Goal: Task Accomplishment & Management: Manage account settings

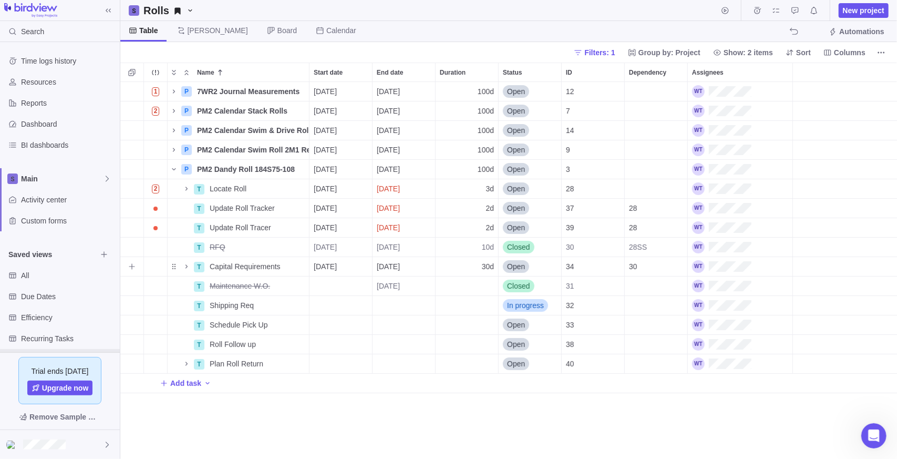
scroll to position [369, 769]
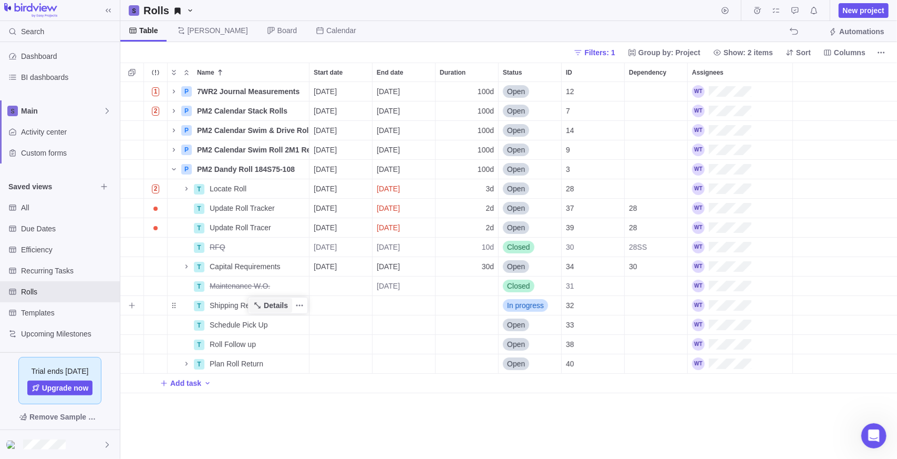
click at [266, 308] on span "Details" at bounding box center [276, 305] width 24 height 11
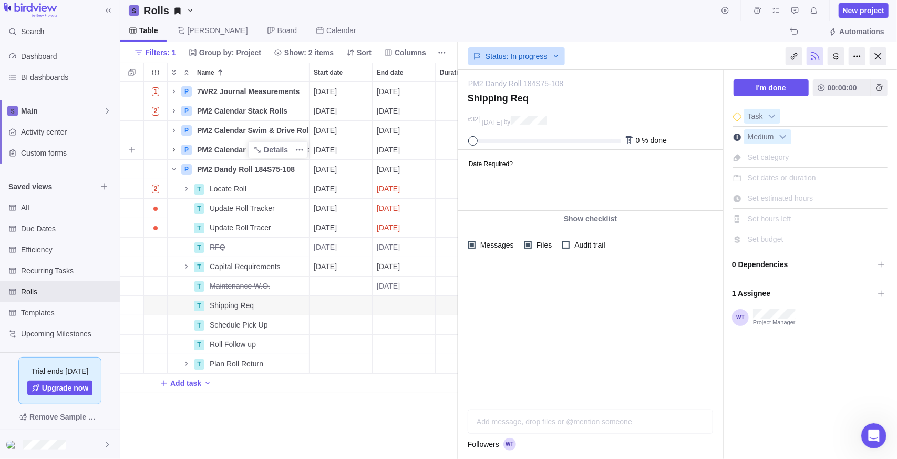
click at [176, 150] on icon "Name" at bounding box center [174, 150] width 8 height 8
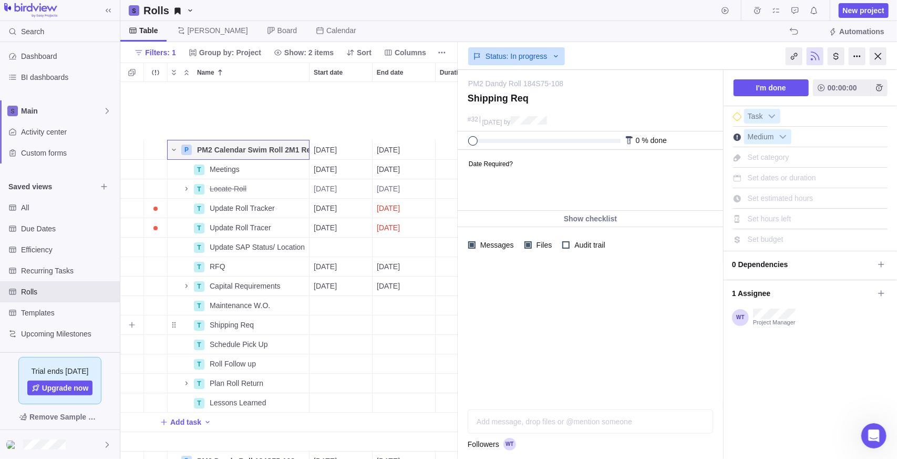
scroll to position [58, 0]
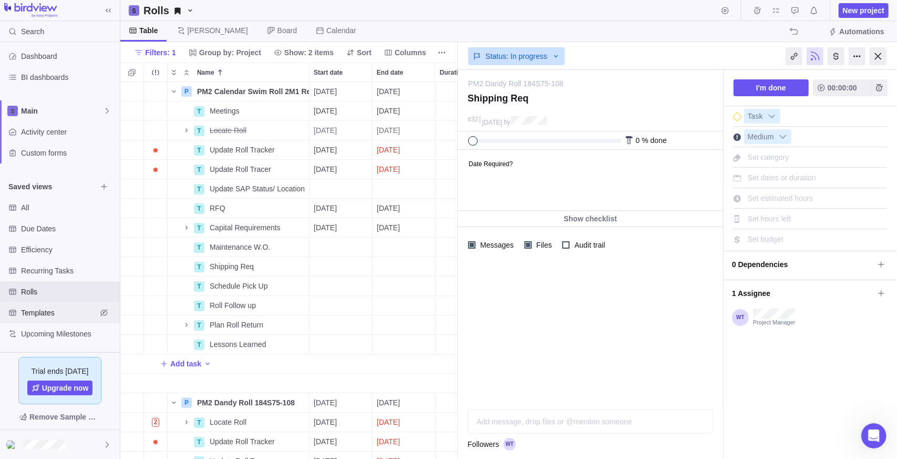
click at [61, 318] on div "Templates" at bounding box center [60, 312] width 120 height 21
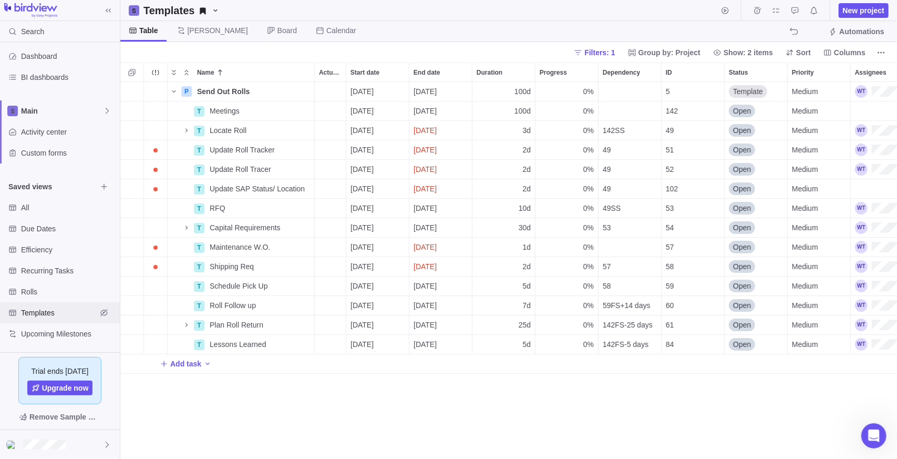
scroll to position [369, 769]
click at [270, 266] on span "Details" at bounding box center [275, 266] width 43 height 15
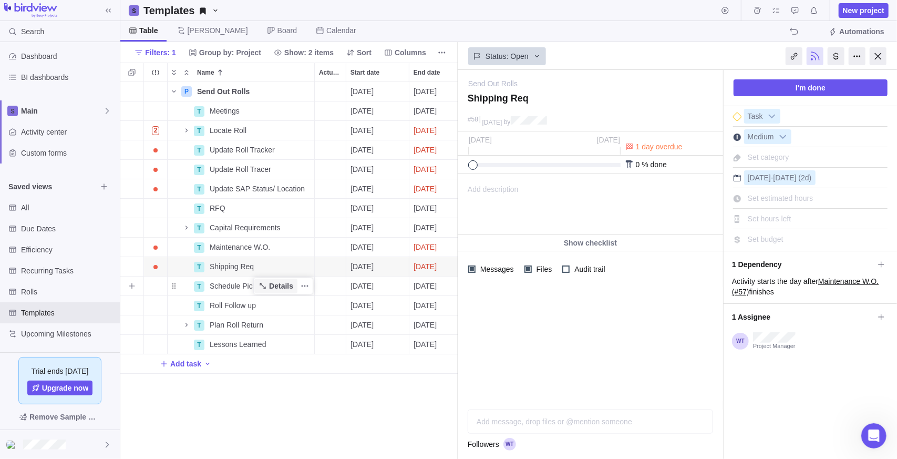
click at [270, 290] on span "Details" at bounding box center [275, 285] width 43 height 15
click at [171, 90] on icon "Name" at bounding box center [174, 91] width 8 height 8
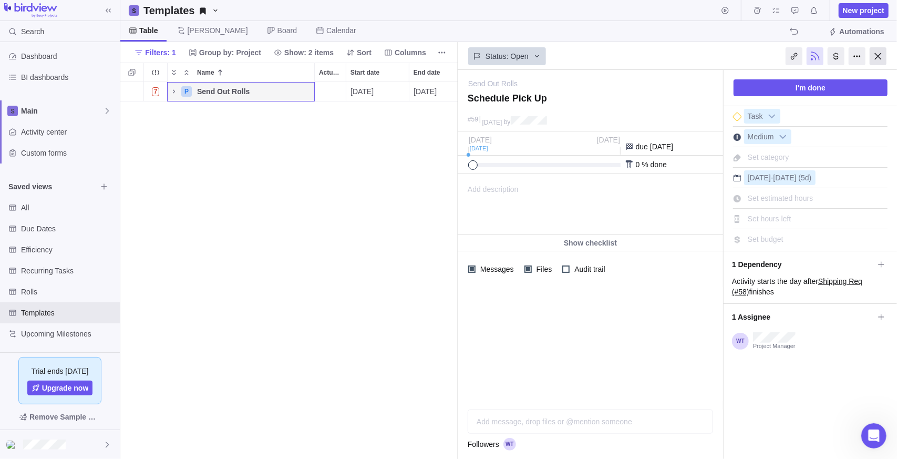
click at [883, 55] on div at bounding box center [878, 56] width 17 height 18
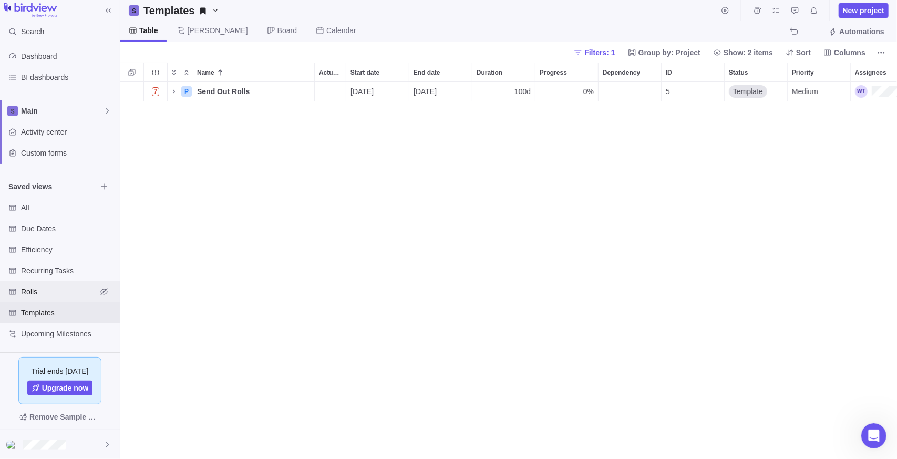
click at [49, 284] on div "Rolls" at bounding box center [60, 291] width 120 height 21
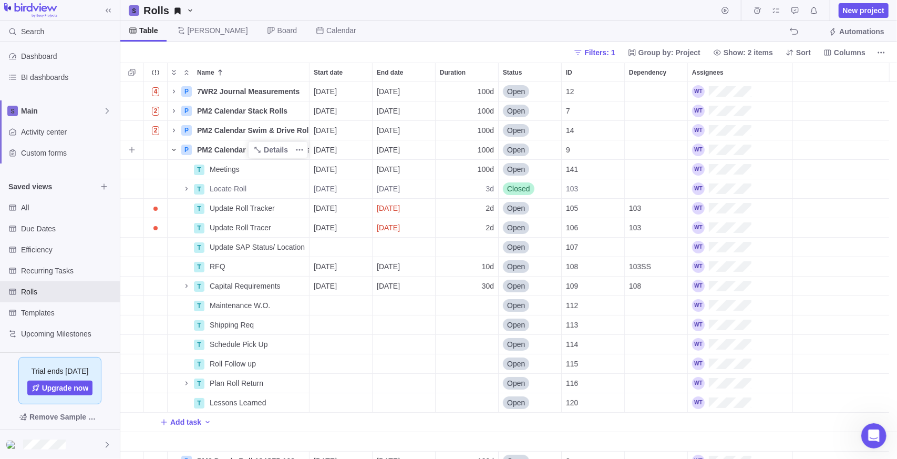
click at [171, 151] on icon "Name" at bounding box center [174, 150] width 8 height 8
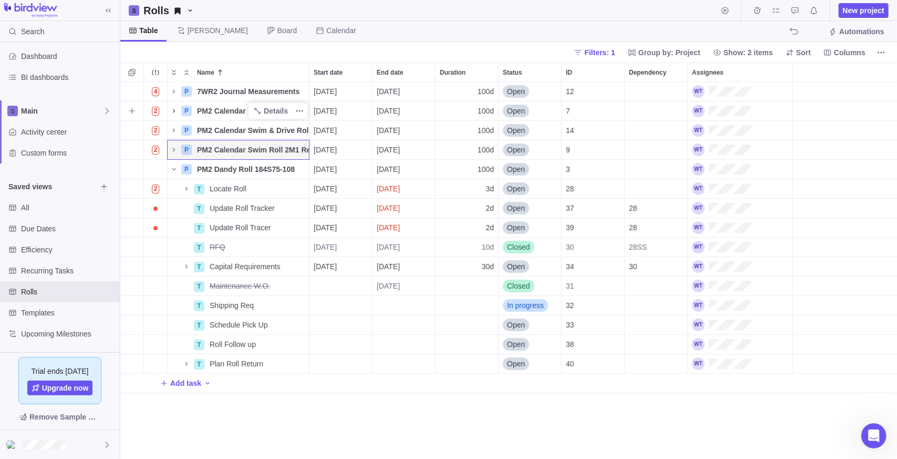
click at [175, 113] on icon "Name" at bounding box center [174, 111] width 8 height 8
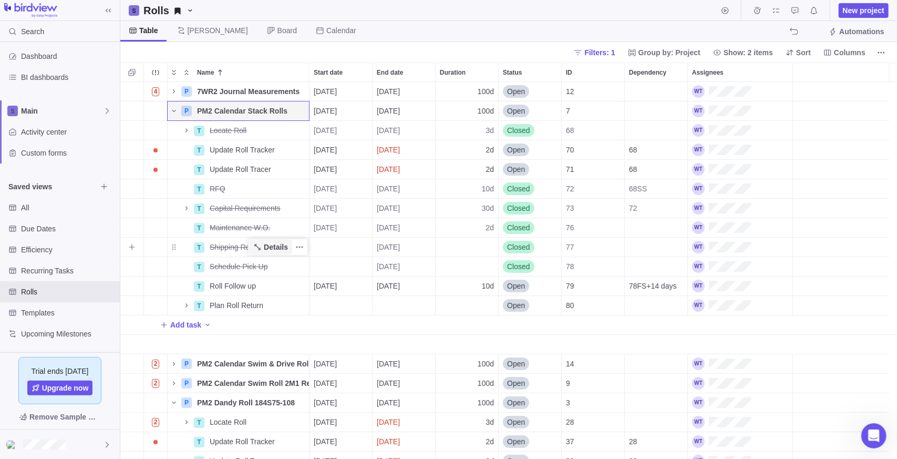
drag, startPoint x: 262, startPoint y: 249, endPoint x: 268, endPoint y: 247, distance: 6.6
click at [262, 249] on icon "Name" at bounding box center [257, 247] width 8 height 8
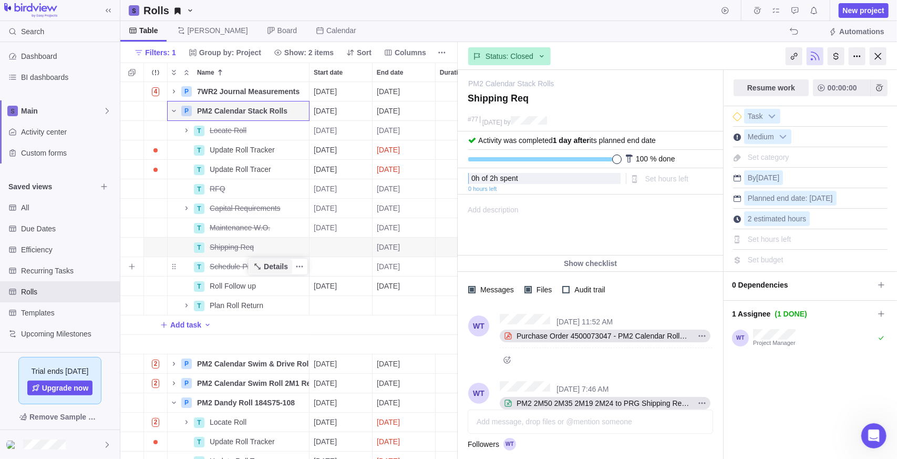
click at [265, 266] on span "Details" at bounding box center [276, 266] width 24 height 11
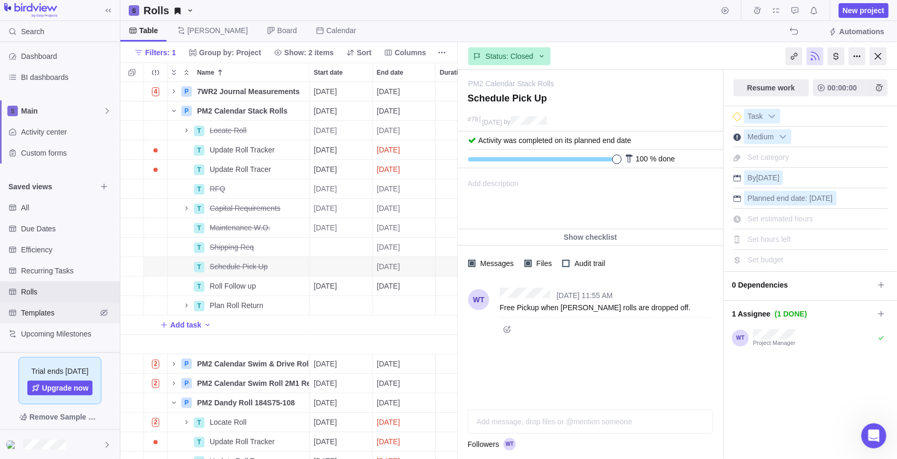
click at [50, 316] on span "Templates" at bounding box center [59, 312] width 76 height 11
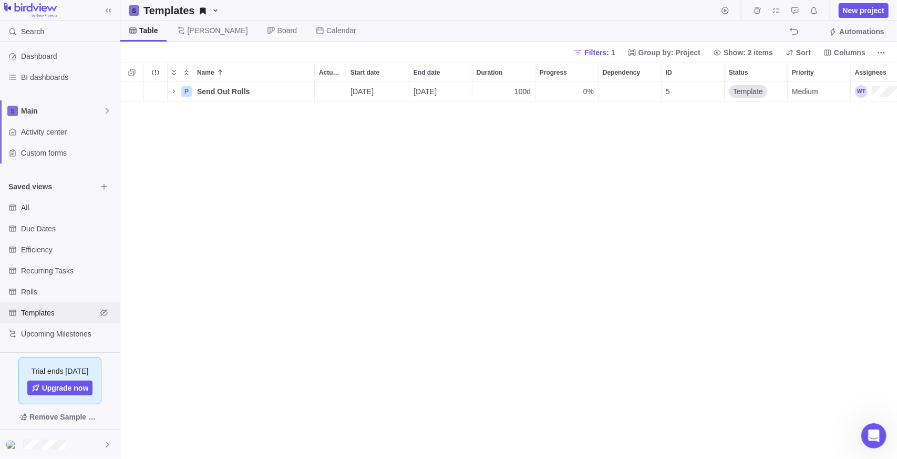
scroll to position [369, 769]
drag, startPoint x: 166, startPoint y: 92, endPoint x: 178, endPoint y: 91, distance: 12.1
click at [166, 91] on div "7" at bounding box center [155, 91] width 23 height 19
click at [177, 92] on icon "Name" at bounding box center [174, 91] width 8 height 8
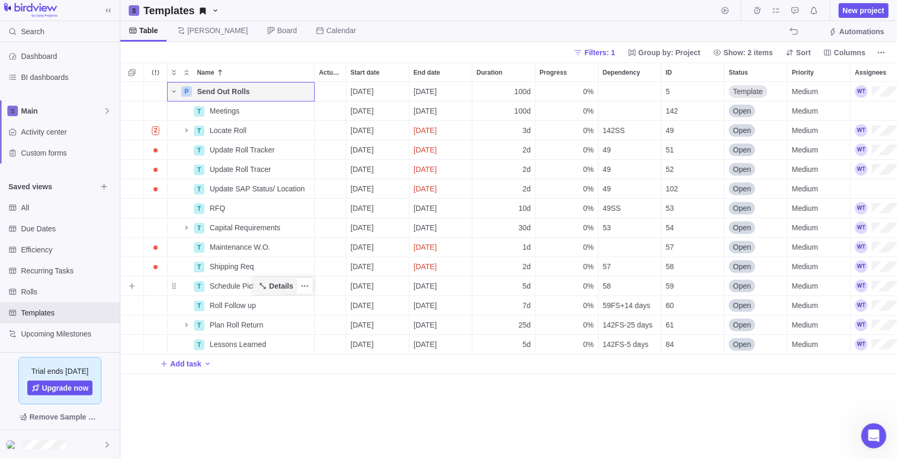
click at [260, 283] on icon "Name" at bounding box center [263, 286] width 8 height 8
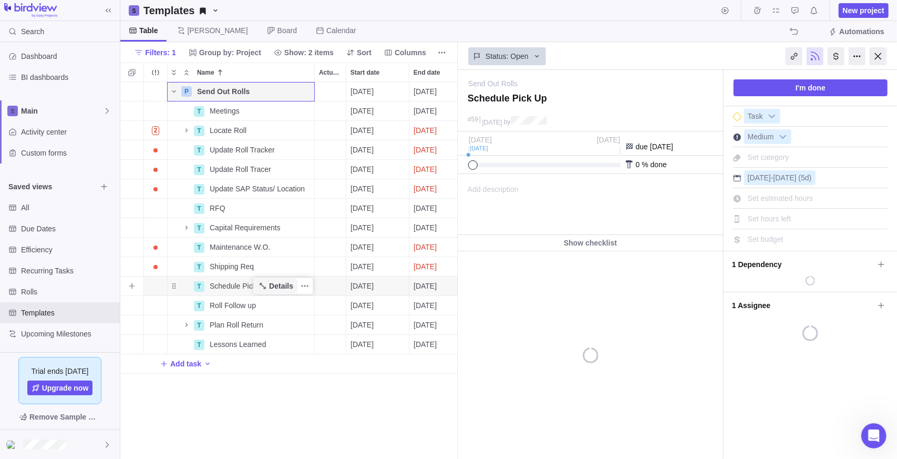
scroll to position [369, 330]
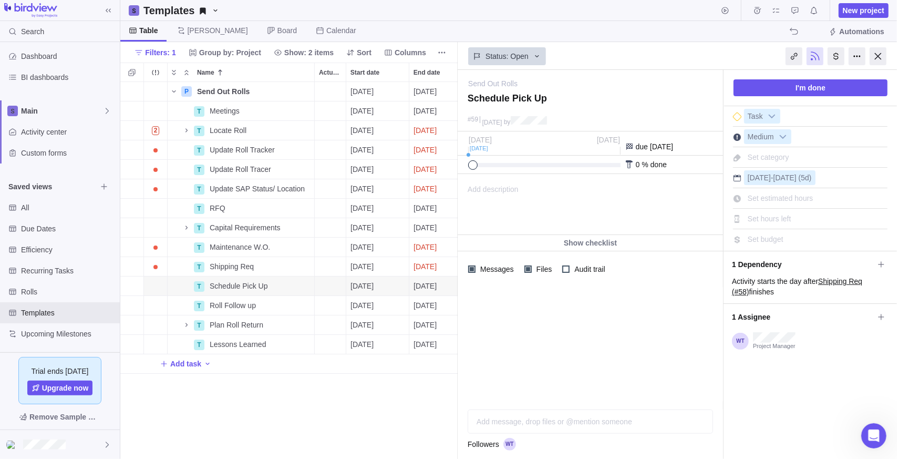
click at [533, 189] on div "Add description ... read all" at bounding box center [589, 204] width 263 height 60
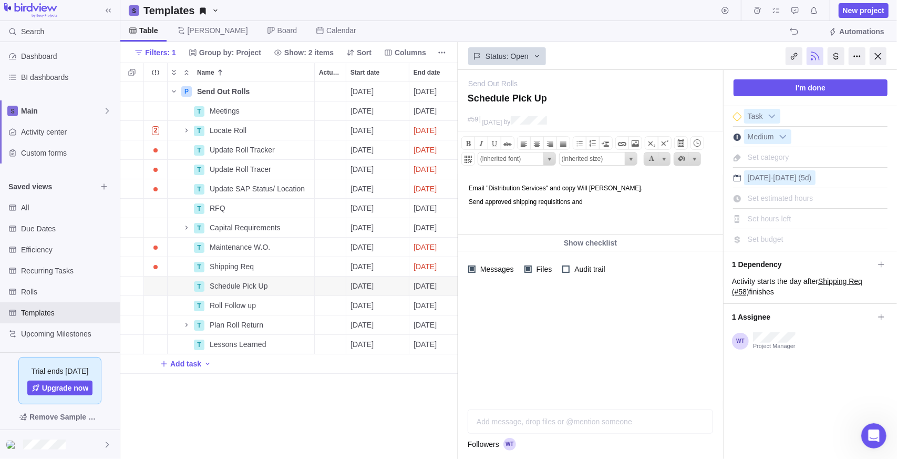
click at [596, 198] on p "Send approved shipping requisitions and ﻿" at bounding box center [593, 201] width 251 height 7
click at [550, 369] on div at bounding box center [590, 344] width 265 height 114
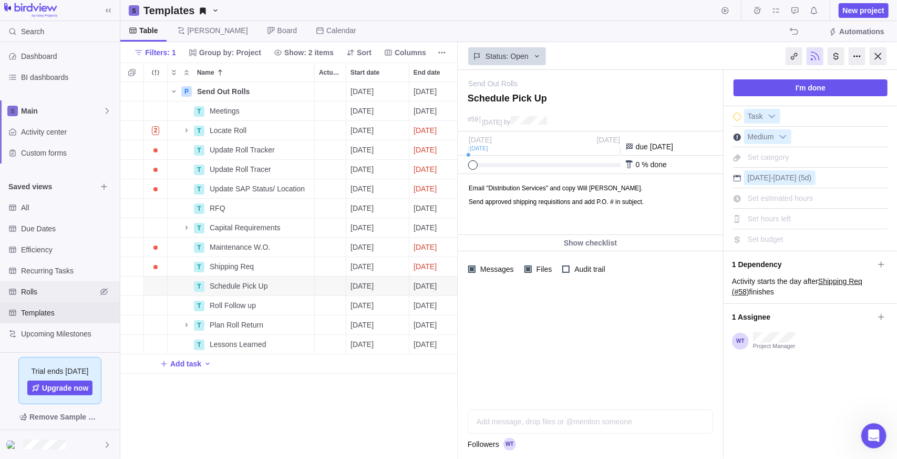
click at [35, 294] on span "Rolls" at bounding box center [59, 291] width 76 height 11
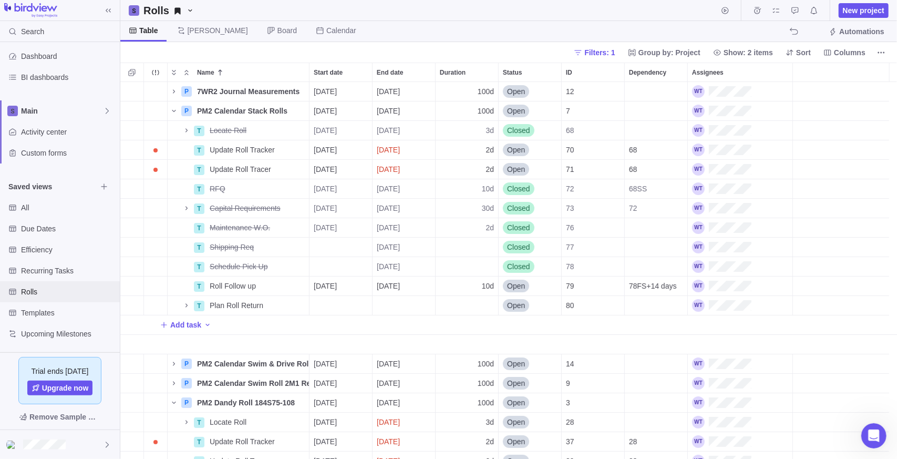
scroll to position [369, 769]
click at [168, 112] on span "Name" at bounding box center [174, 111] width 13 height 15
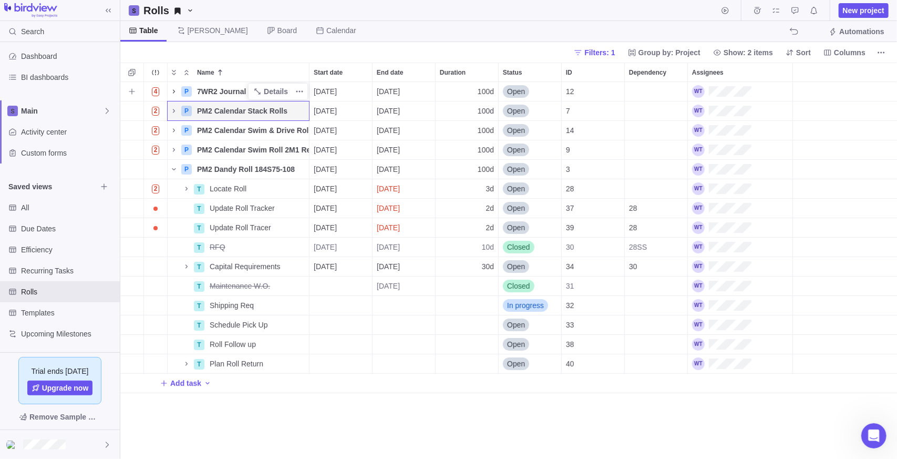
click at [170, 91] on icon "Name" at bounding box center [174, 91] width 8 height 8
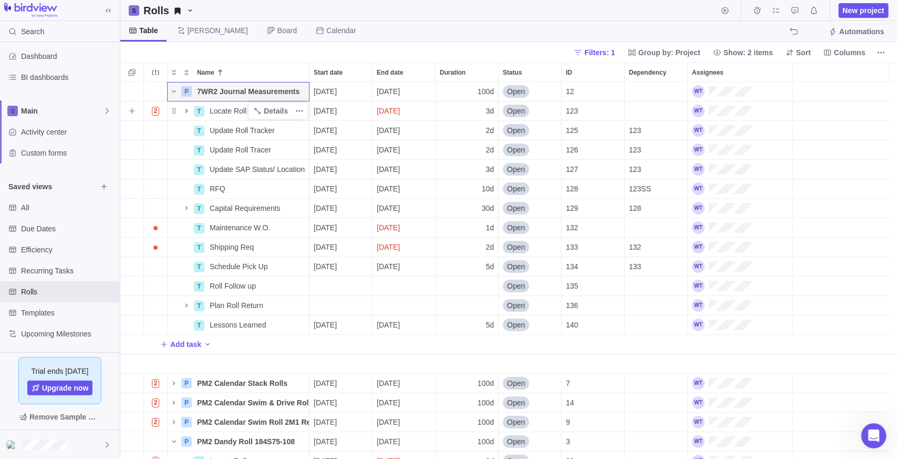
click at [186, 112] on icon "Name" at bounding box center [186, 111] width 2 height 4
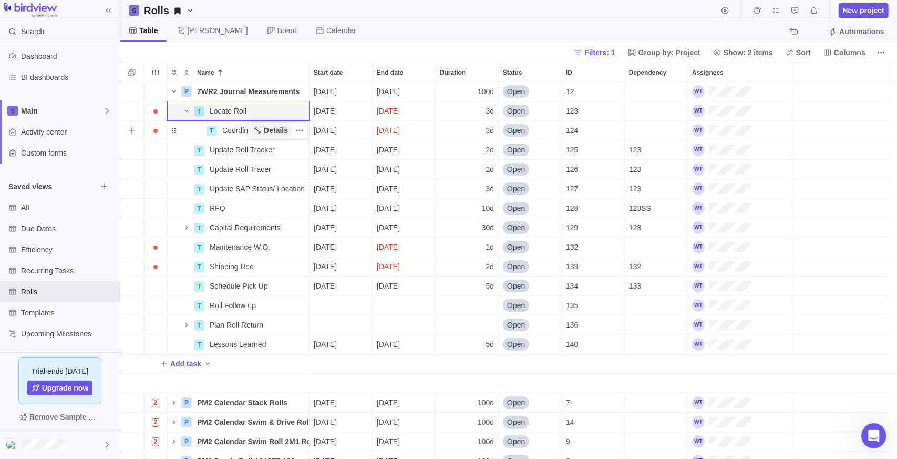
click at [270, 131] on span "Details" at bounding box center [276, 130] width 24 height 11
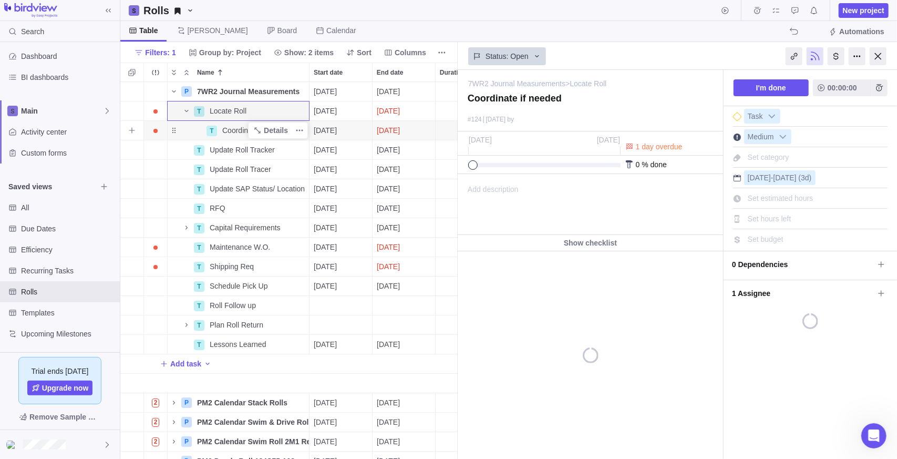
scroll to position [369, 330]
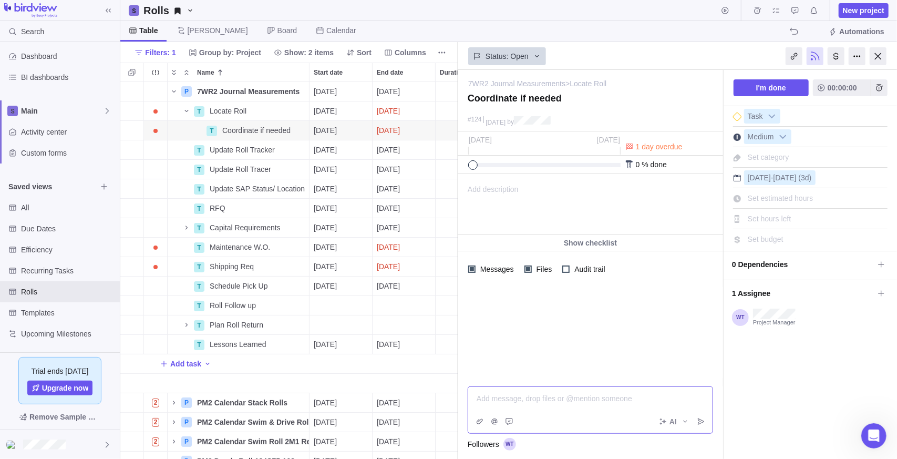
click at [513, 419] on div "Add message, drop files or @mention someone AI" at bounding box center [590, 409] width 245 height 47
click at [546, 319] on div at bounding box center [590, 332] width 265 height 91
drag, startPoint x: 512, startPoint y: 214, endPoint x: 148, endPoint y: 55, distance: 397.6
click at [512, 214] on span "Add description" at bounding box center [488, 204] width 60 height 60
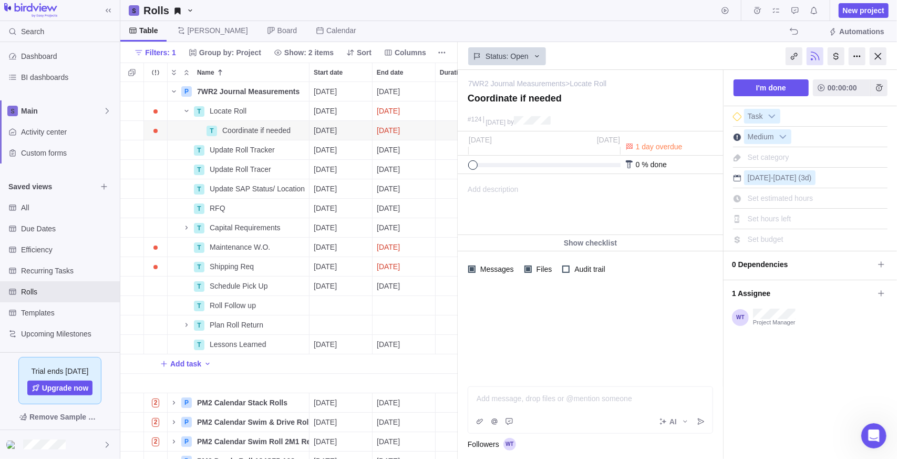
drag, startPoint x: 620, startPoint y: 424, endPoint x: 622, endPoint y: 414, distance: 10.2
click at [622, 418] on div "AI" at bounding box center [590, 421] width 244 height 23
click at [878, 82] on span "Add time entry" at bounding box center [879, 87] width 17 height 17
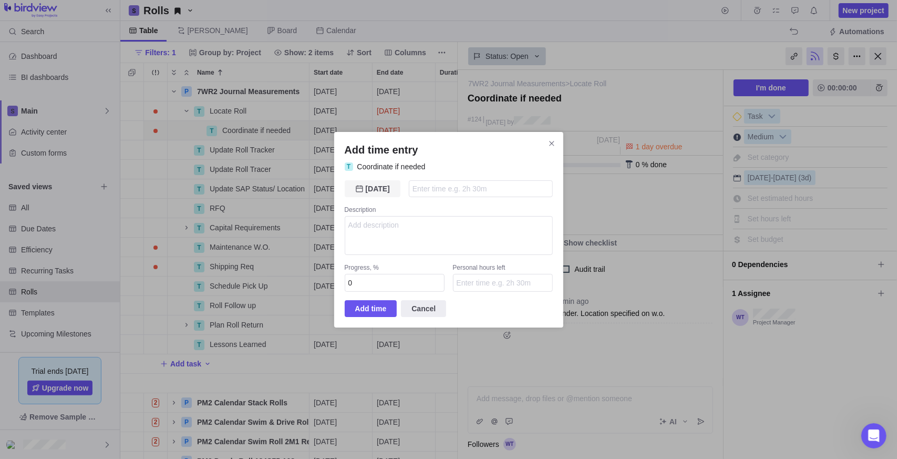
click at [379, 192] on div "[DATE] [DATE]" at bounding box center [373, 188] width 56 height 17
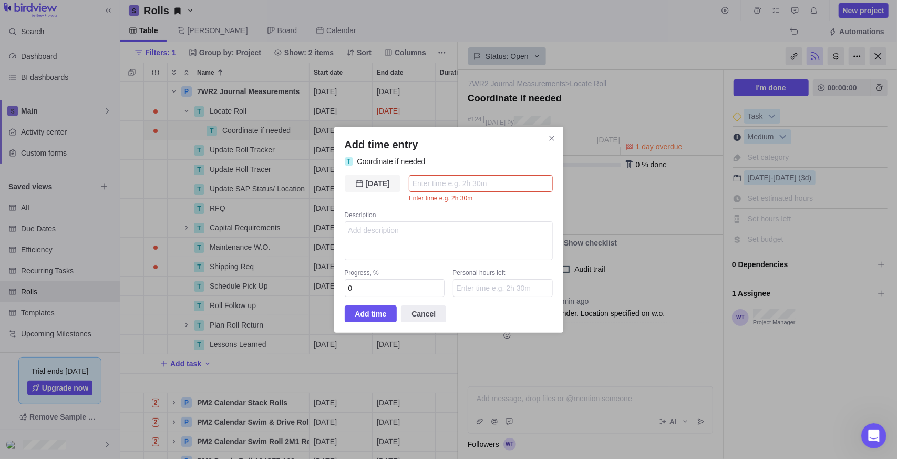
click at [381, 182] on span "[DATE]" at bounding box center [378, 183] width 24 height 13
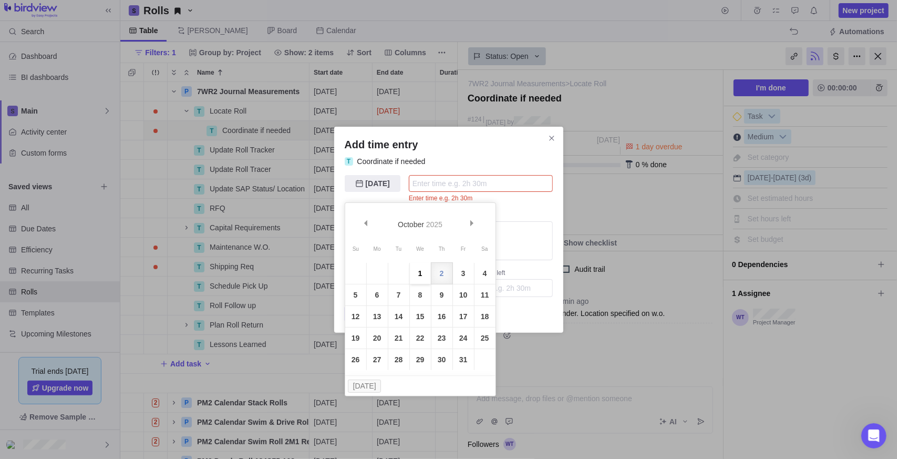
click at [427, 271] on link "1" at bounding box center [420, 273] width 21 height 21
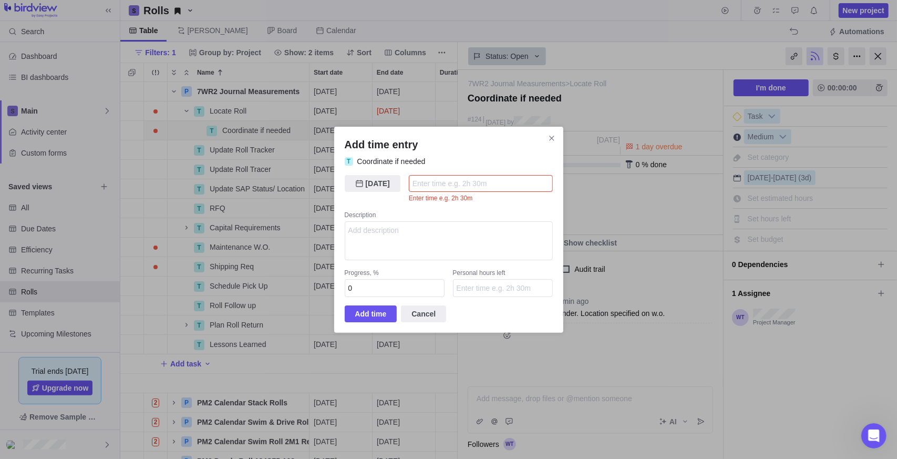
click at [465, 183] on input "Add time entry" at bounding box center [481, 183] width 144 height 17
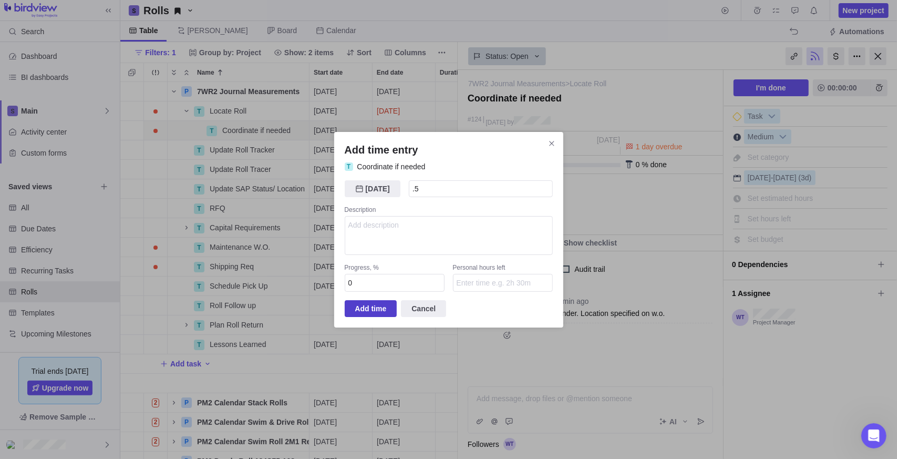
type input "30m"
click at [363, 302] on span "Add time" at bounding box center [371, 308] width 32 height 13
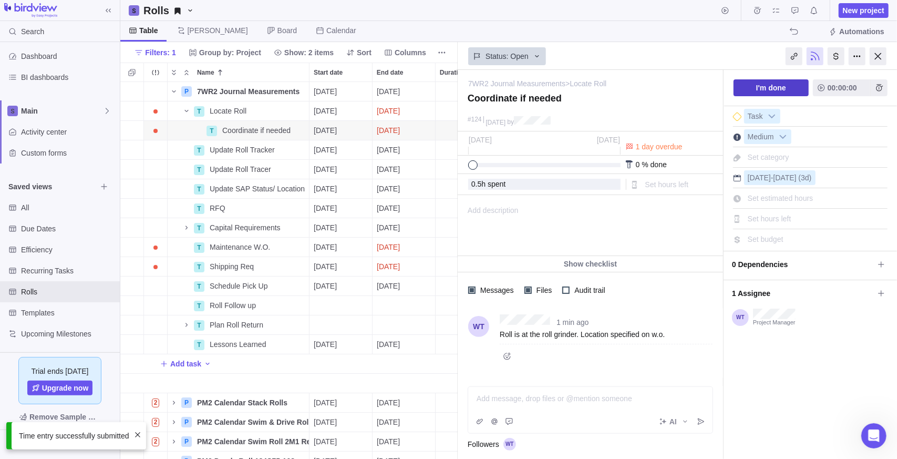
click at [765, 89] on span "I'm done" at bounding box center [771, 87] width 30 height 13
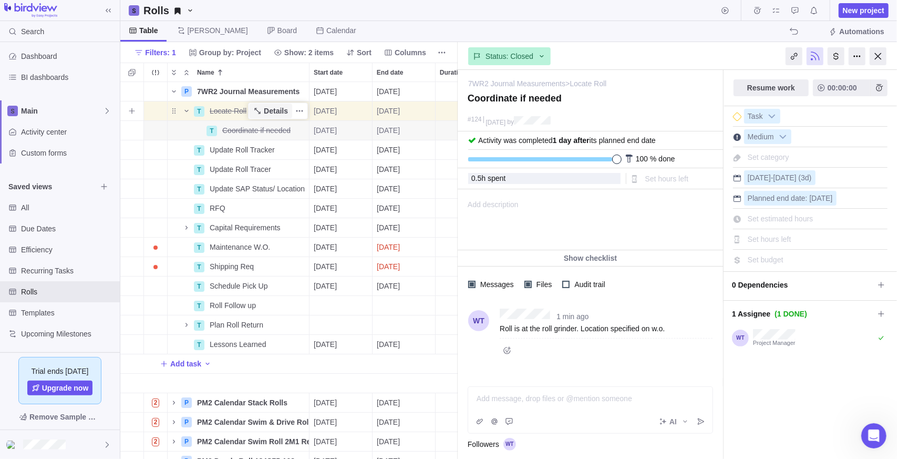
click at [264, 110] on span "Details" at bounding box center [270, 111] width 43 height 15
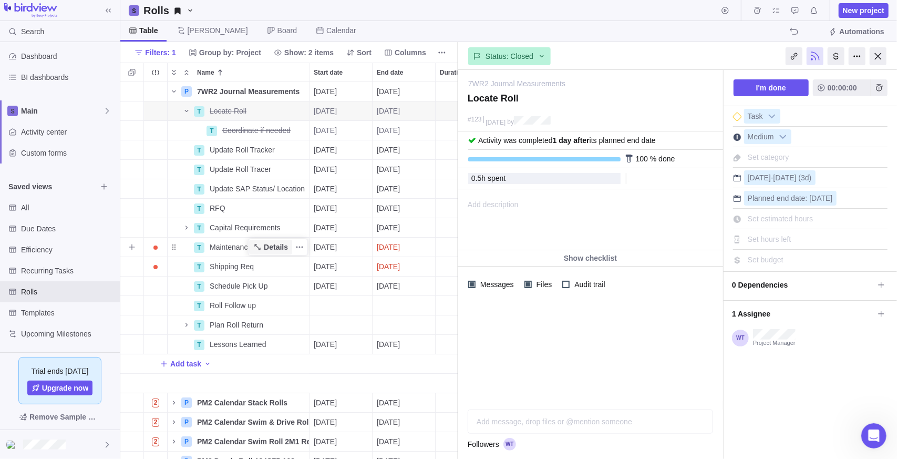
click at [253, 251] on span "Details" at bounding box center [270, 247] width 43 height 15
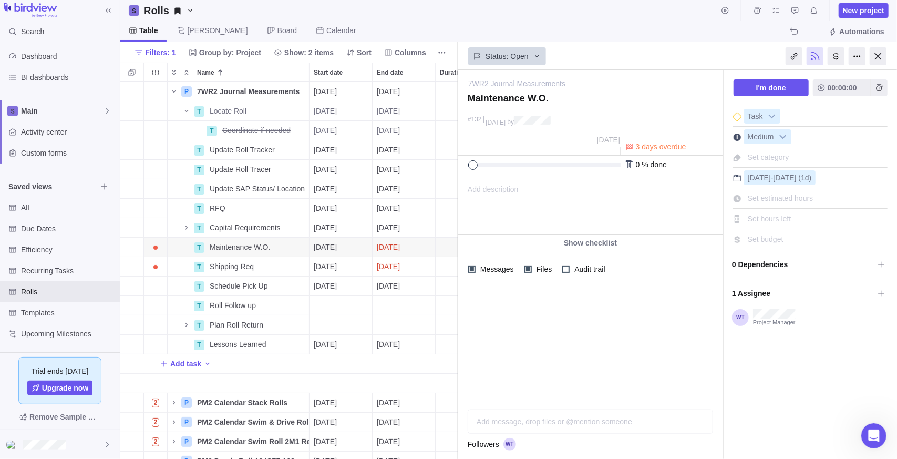
click at [519, 353] on div at bounding box center [590, 344] width 265 height 114
click at [534, 425] on div "Add message, drop files or @mention someone AI" at bounding box center [590, 421] width 245 height 24
click at [705, 426] on span "Post" at bounding box center [701, 421] width 15 height 15
click at [879, 85] on icon "Add time entry" at bounding box center [879, 88] width 8 height 8
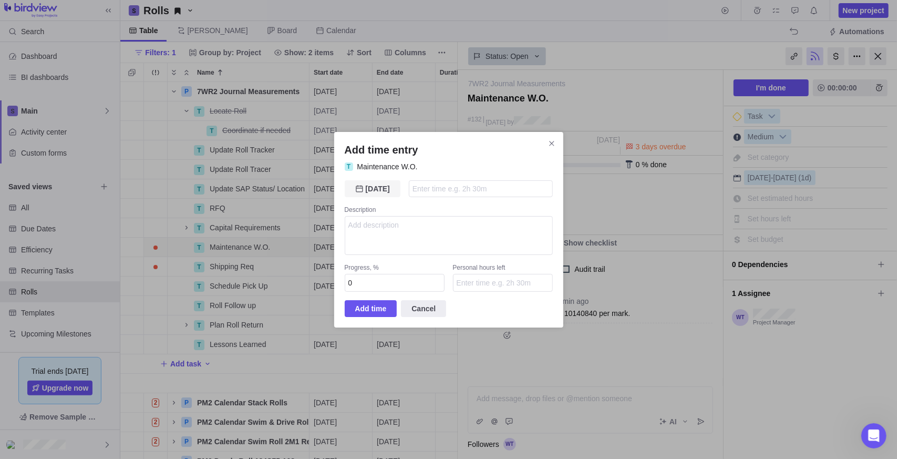
click at [376, 186] on span "[DATE]" at bounding box center [378, 188] width 24 height 13
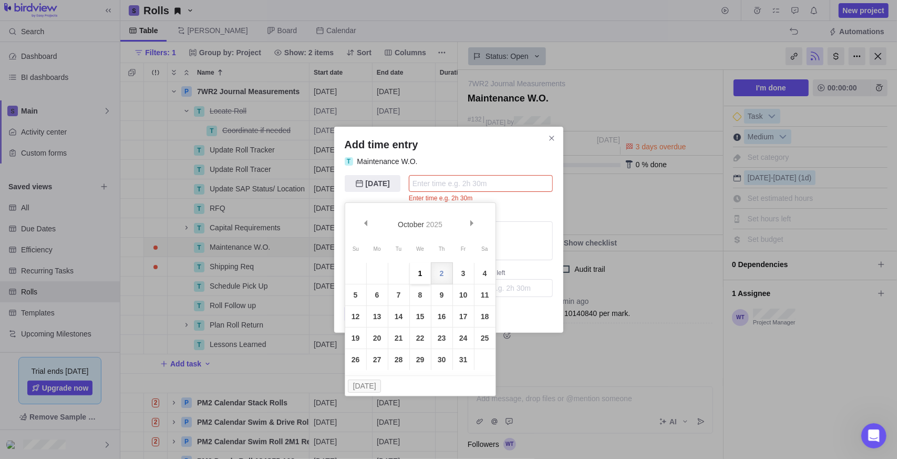
click at [423, 275] on link "1" at bounding box center [420, 273] width 21 height 21
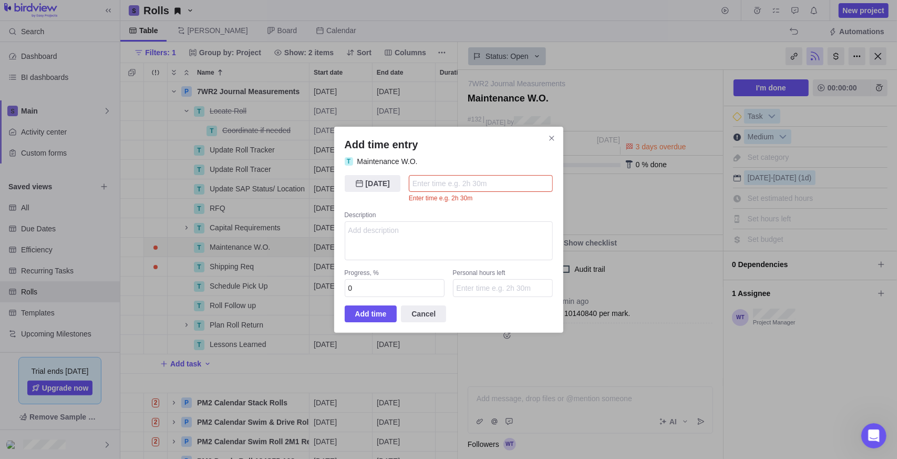
click at [441, 183] on input "Add time entry" at bounding box center [481, 183] width 144 height 17
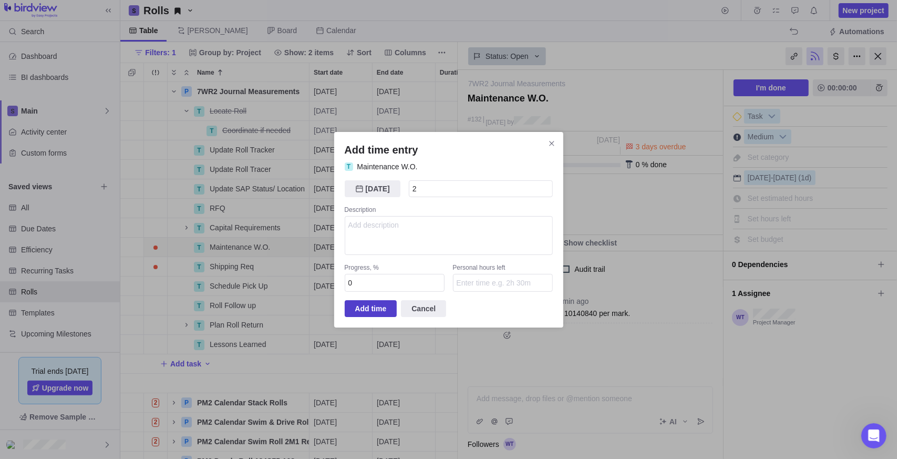
type input "2h"
click at [378, 311] on span "Add time" at bounding box center [371, 308] width 32 height 13
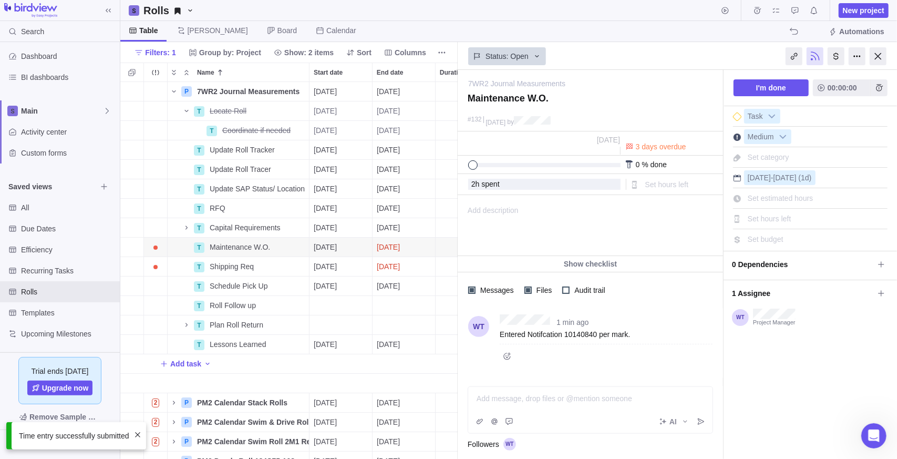
click at [766, 395] on div "I'm done 00:00:00 Task Medium Set category [DATE] - [DATE] (1d) Set estimated h…" at bounding box center [810, 264] width 173 height 389
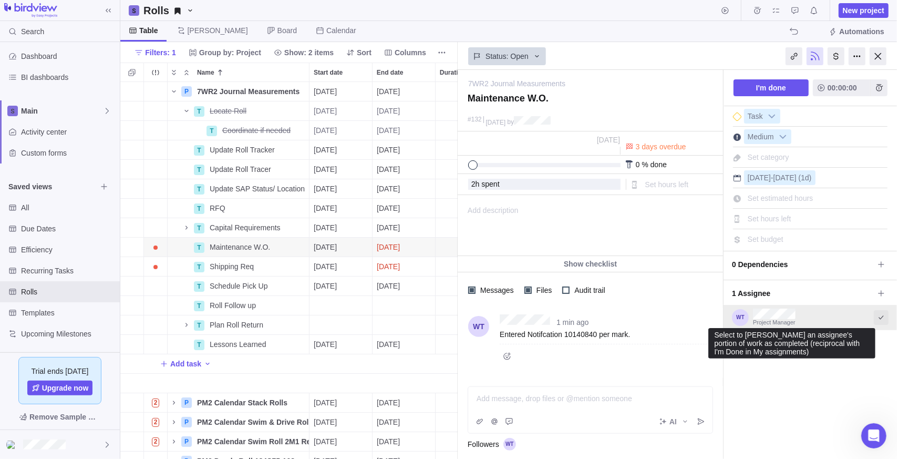
click at [883, 316] on icon "Select to mark an assignee's portion of work as completed (reciprocal with I'm …" at bounding box center [881, 317] width 8 height 8
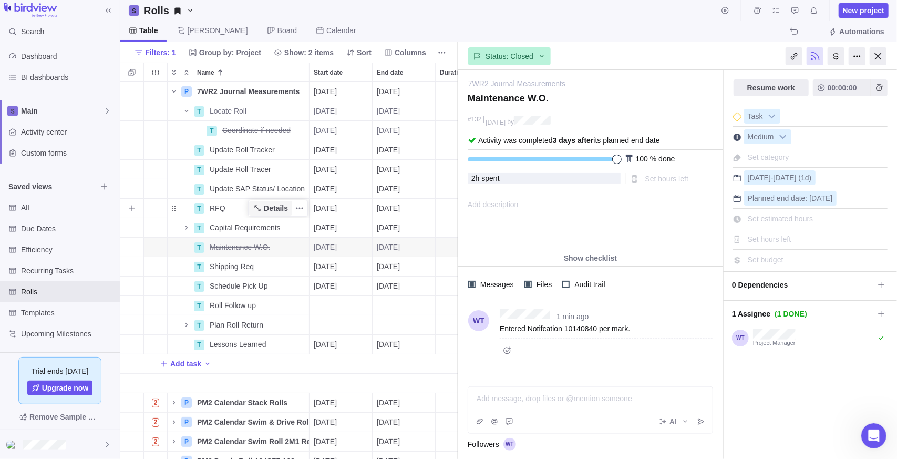
click at [271, 207] on span "Details" at bounding box center [276, 208] width 24 height 11
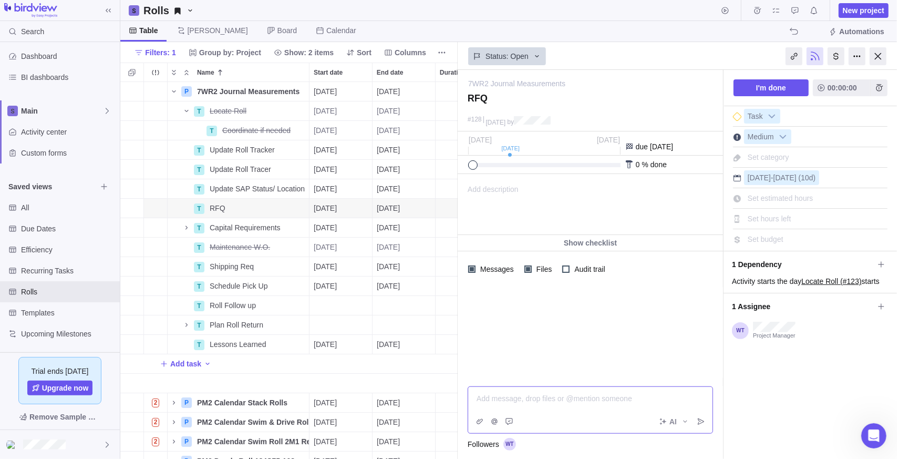
click at [583, 420] on div "Add message, drop files or @mention someone AI" at bounding box center [590, 409] width 245 height 47
click at [783, 86] on span "I'm done" at bounding box center [771, 87] width 30 height 13
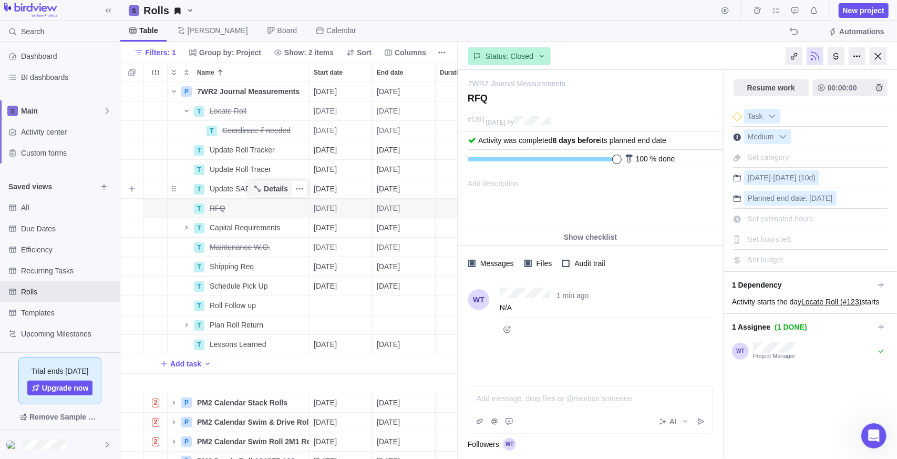
click at [272, 191] on span "Details" at bounding box center [276, 188] width 24 height 11
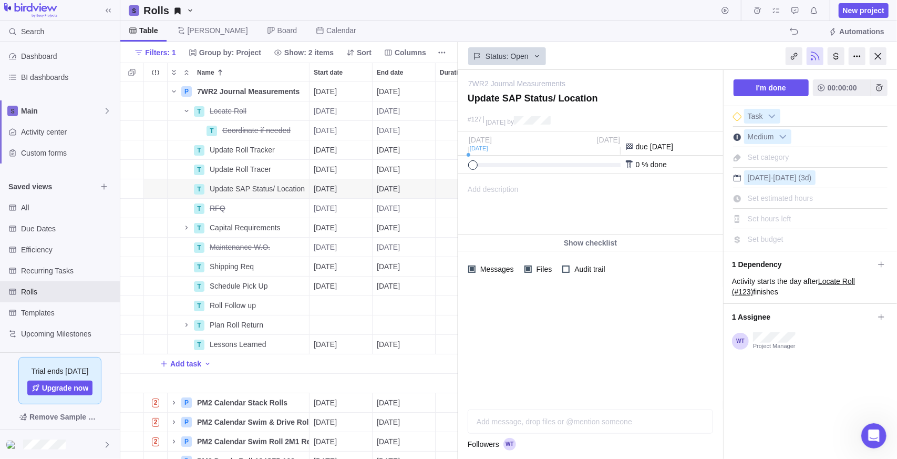
click at [590, 33] on div "Table [PERSON_NAME] Board Calendar Automations" at bounding box center [508, 31] width 777 height 21
click at [870, 52] on div at bounding box center [878, 56] width 17 height 18
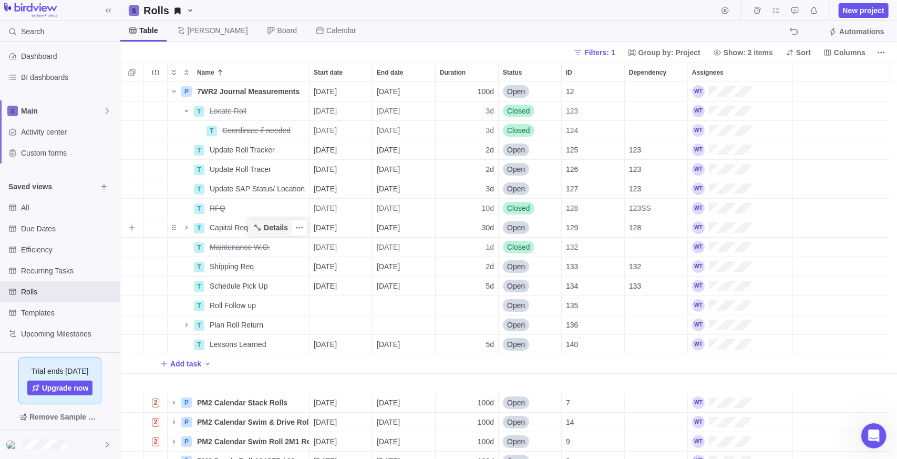
click at [268, 230] on span "Details" at bounding box center [276, 227] width 24 height 11
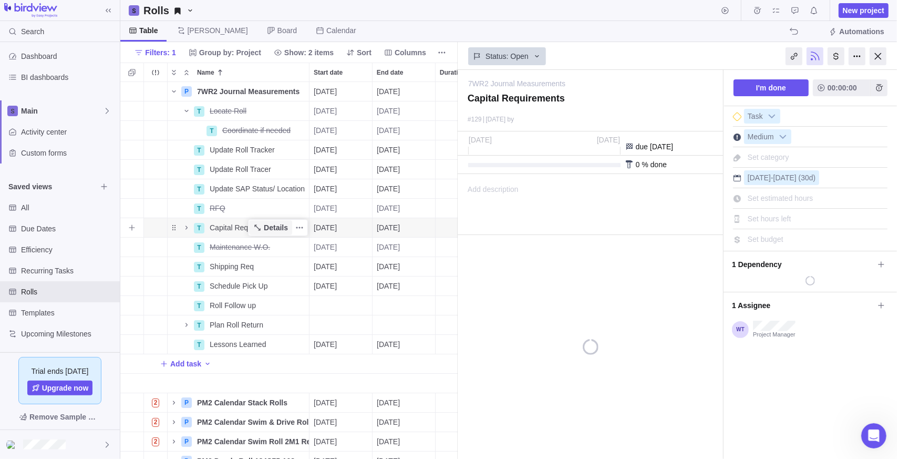
scroll to position [369, 330]
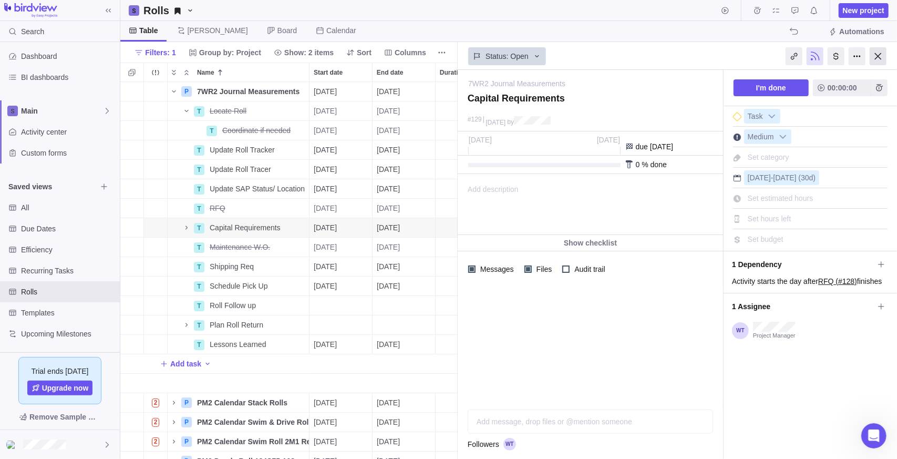
click at [874, 55] on div at bounding box center [878, 56] width 17 height 18
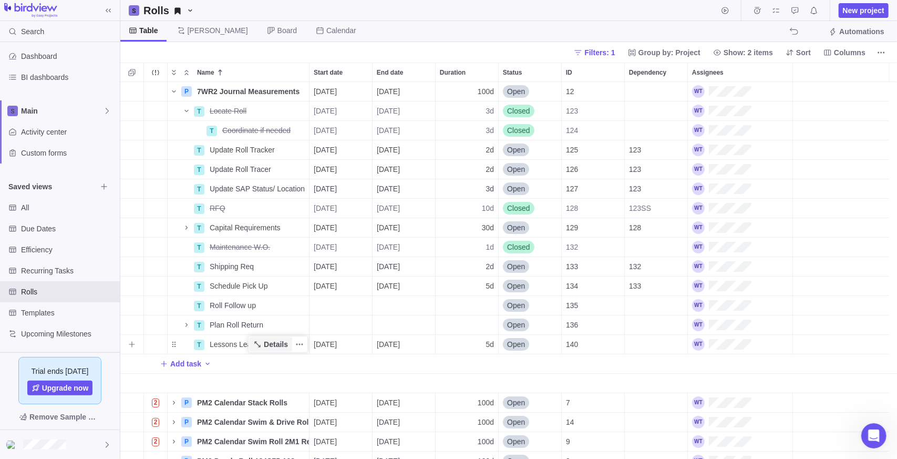
click at [260, 345] on icon "Name" at bounding box center [257, 344] width 6 height 6
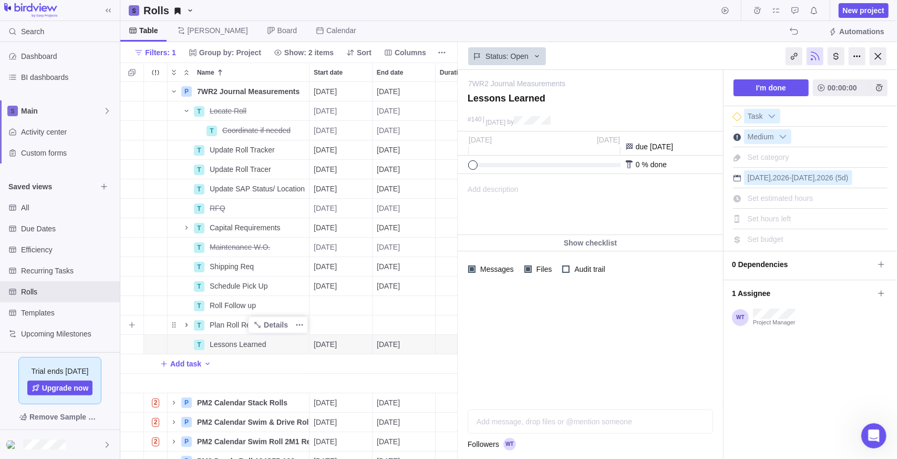
click at [186, 326] on icon "Name" at bounding box center [186, 325] width 8 height 8
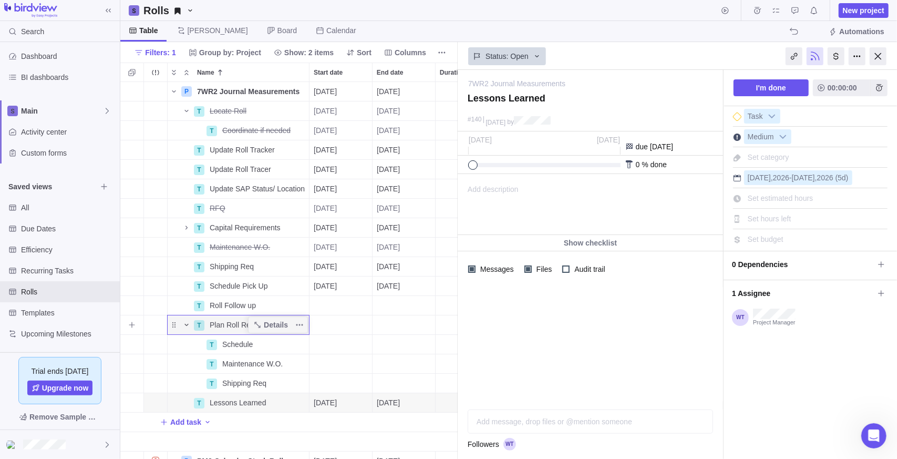
click at [186, 324] on icon "Name" at bounding box center [186, 325] width 8 height 8
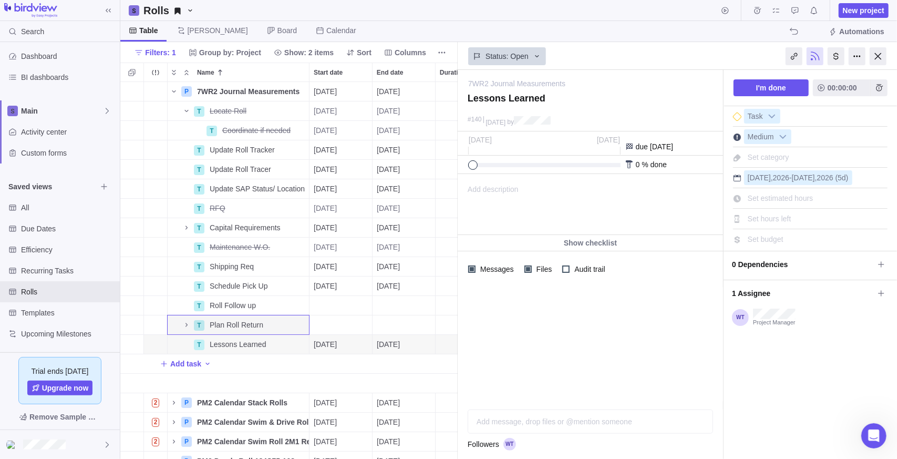
click at [671, 337] on div at bounding box center [590, 344] width 265 height 114
click at [642, 366] on div at bounding box center [590, 344] width 265 height 114
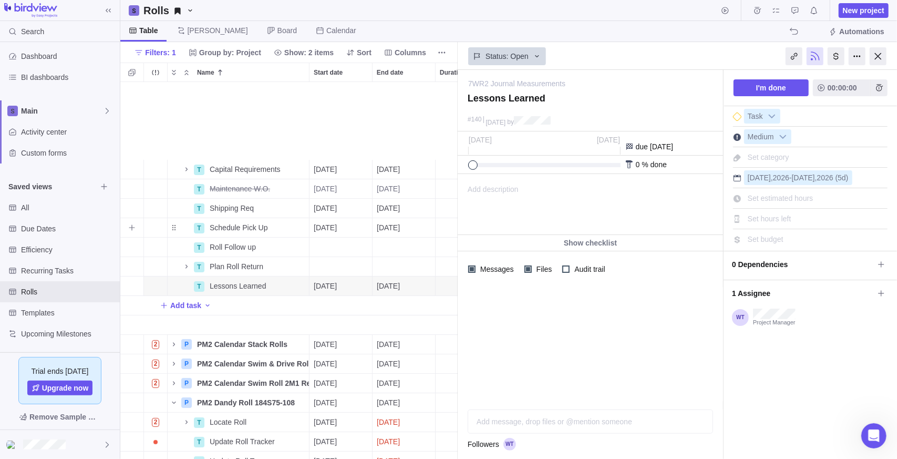
scroll to position [158, 0]
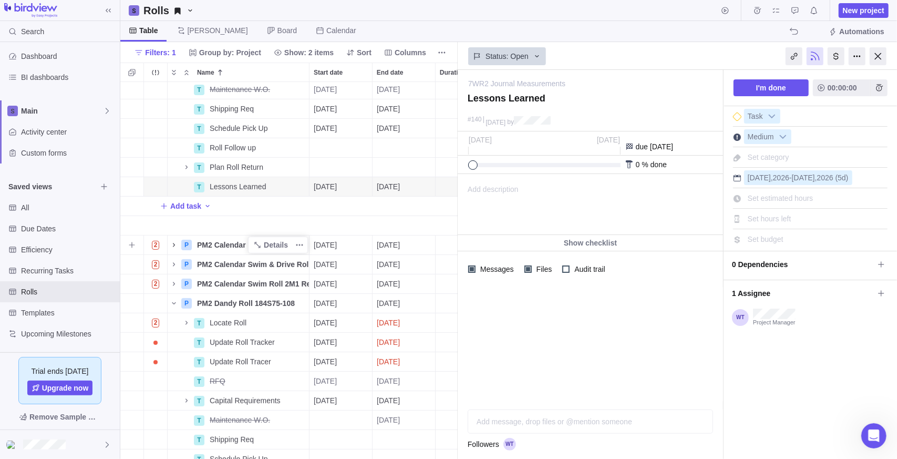
click at [175, 252] on span "Name" at bounding box center [174, 244] width 13 height 15
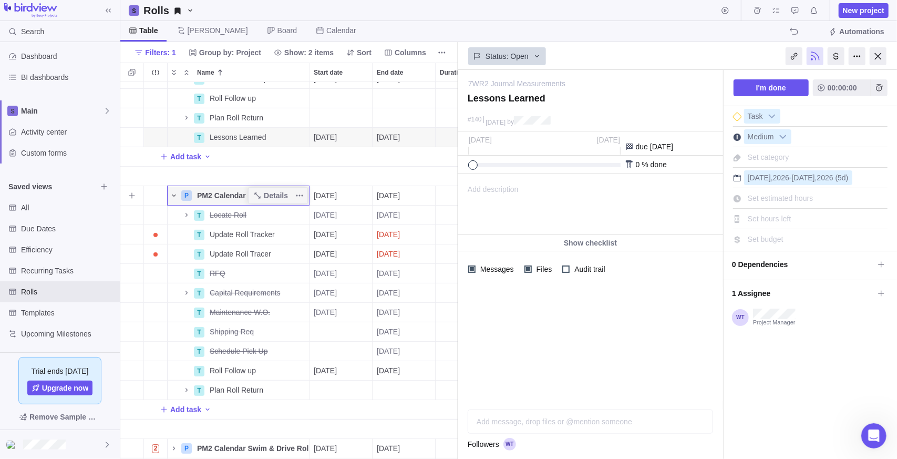
scroll to position [262, 0]
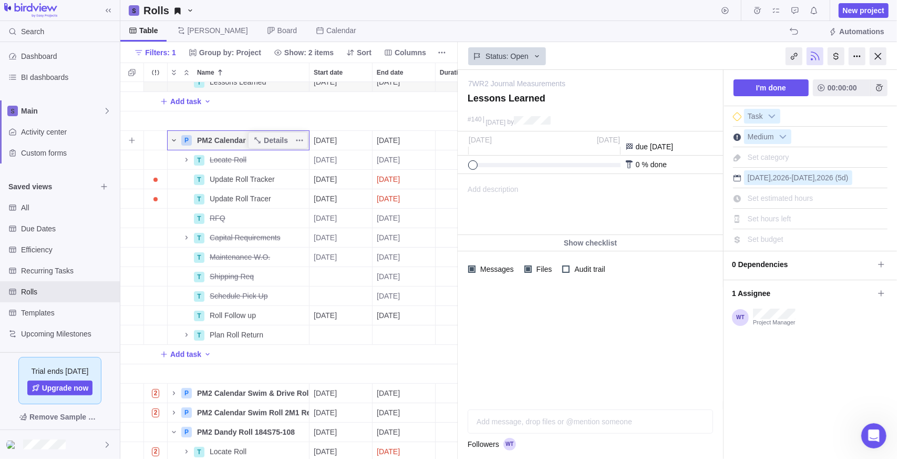
click at [174, 137] on icon "Name" at bounding box center [174, 140] width 8 height 8
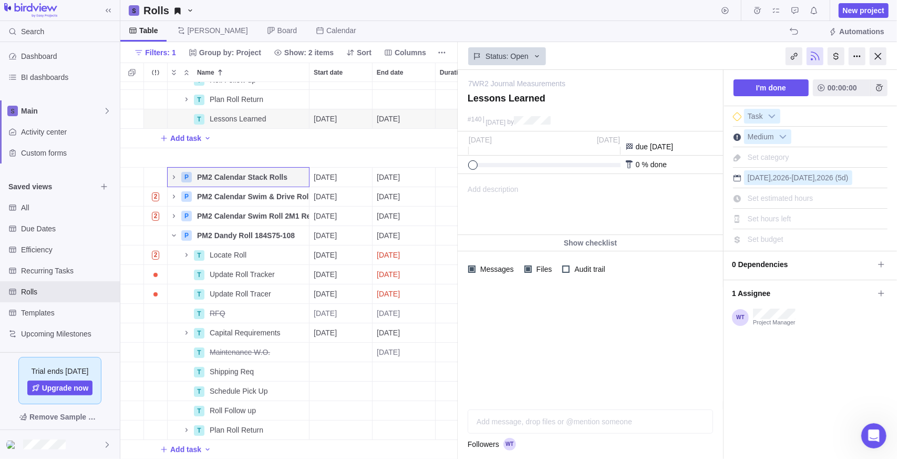
scroll to position [233, 0]
click at [169, 189] on span "Name" at bounding box center [174, 196] width 13 height 15
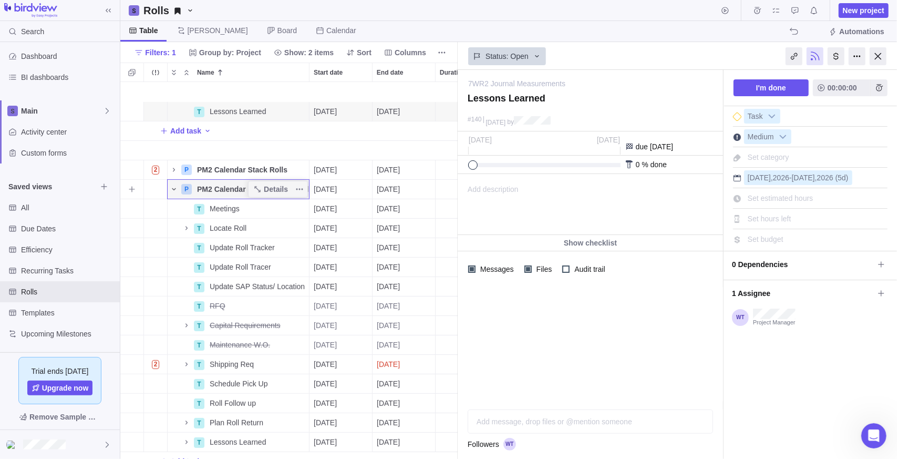
scroll to position [285, 0]
